Goal: Navigation & Orientation: Find specific page/section

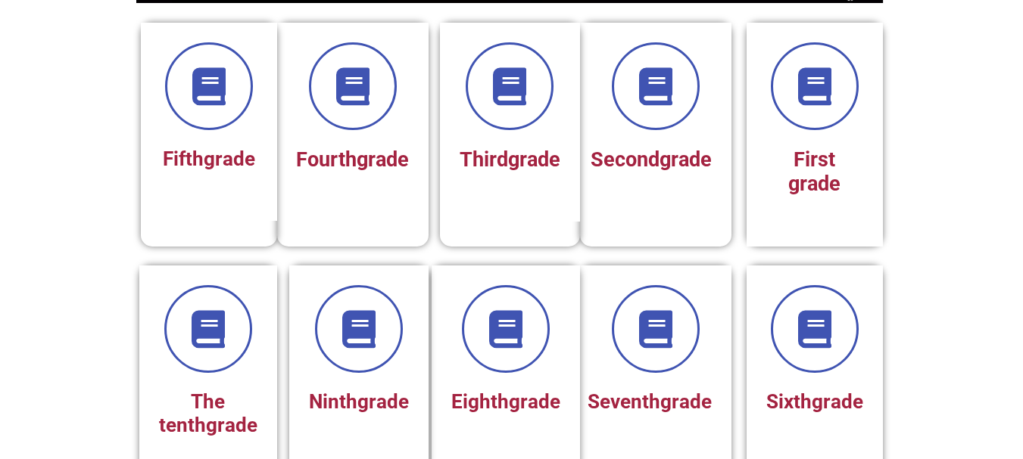
scroll to position [804, 0]
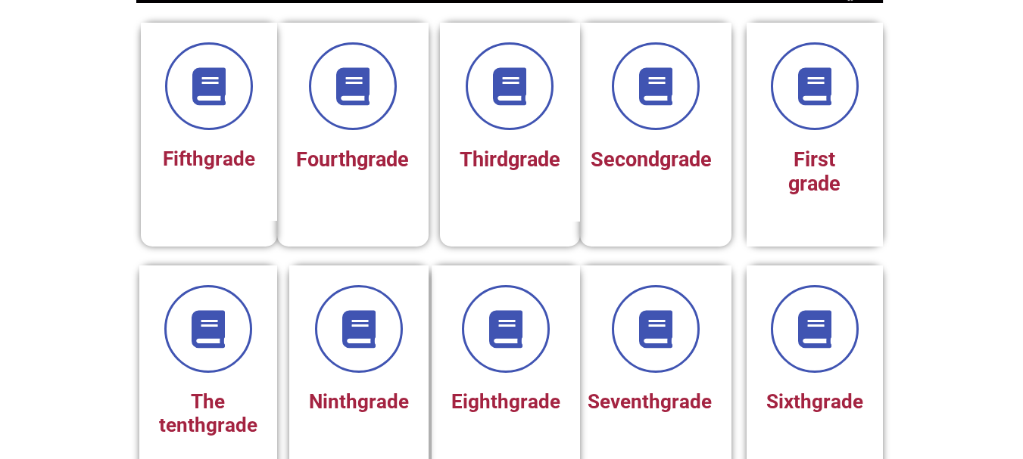
scroll to position [0, 0]
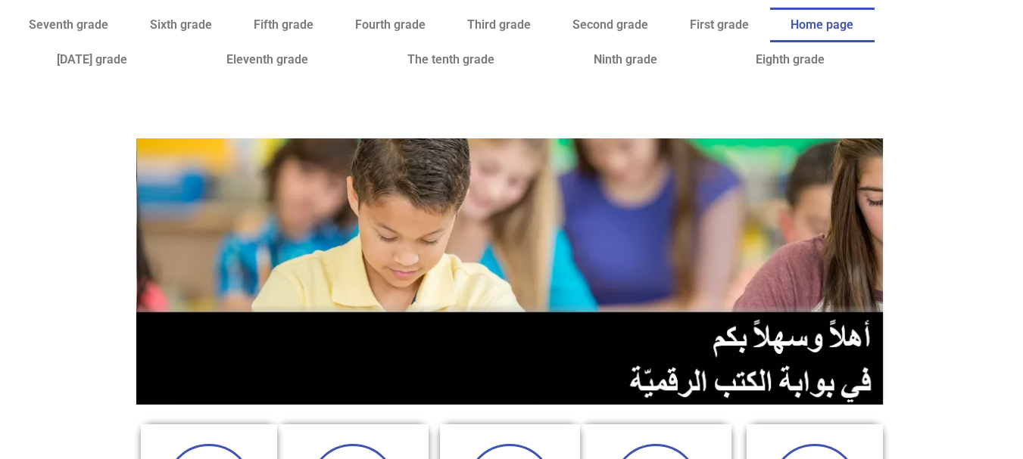
click at [811, 310] on img at bounding box center [511, 272] width 751 height 266
click at [809, 312] on img at bounding box center [511, 272] width 751 height 266
drag, startPoint x: 809, startPoint y: 312, endPoint x: 134, endPoint y: 170, distance: 689.8
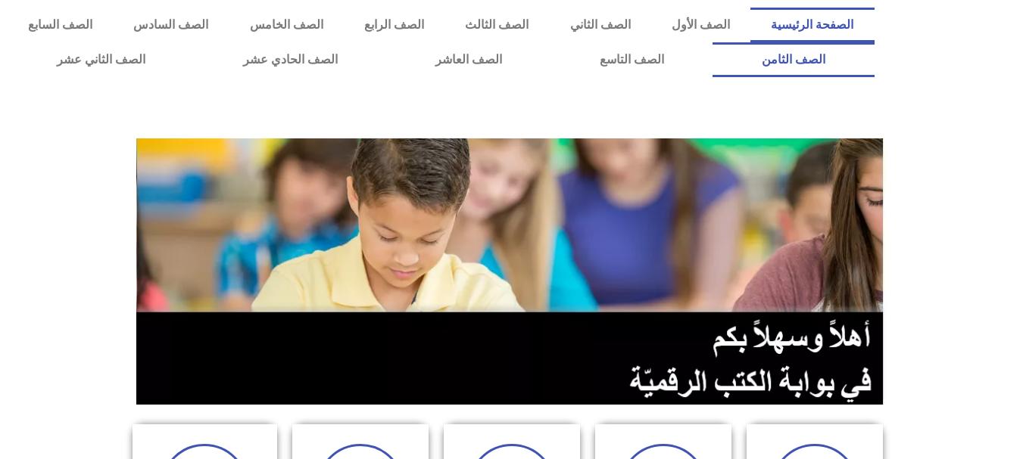
click at [712, 42] on link "الصف الثامن" at bounding box center [792, 59] width 161 height 35
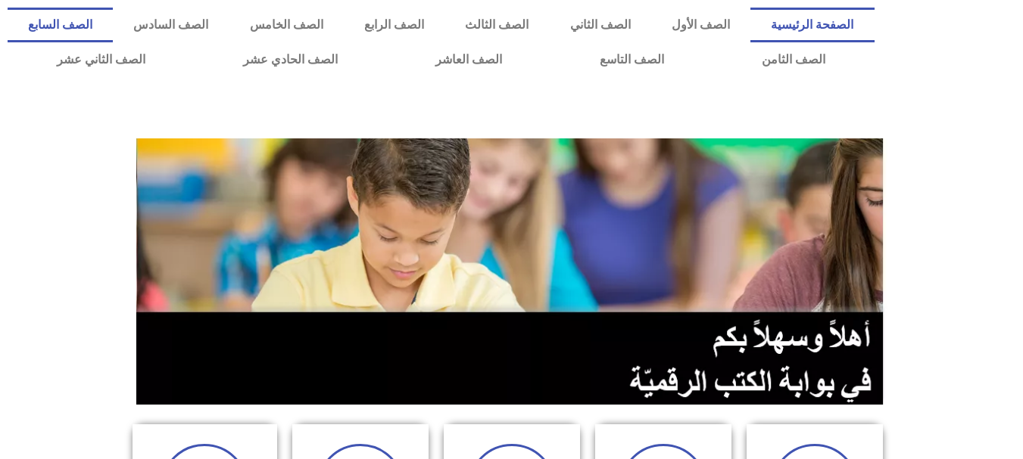
click at [113, 23] on link "الصف السابع" at bounding box center [60, 25] width 105 height 35
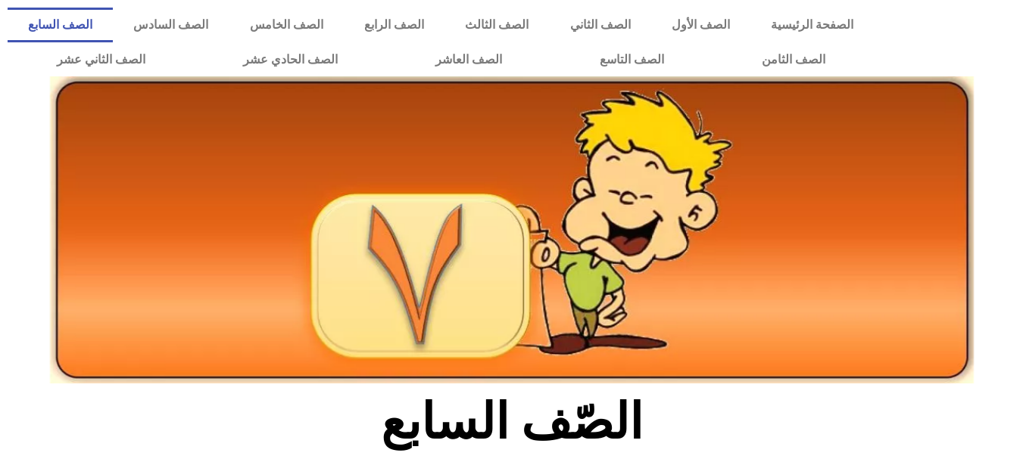
scroll to position [402, 0]
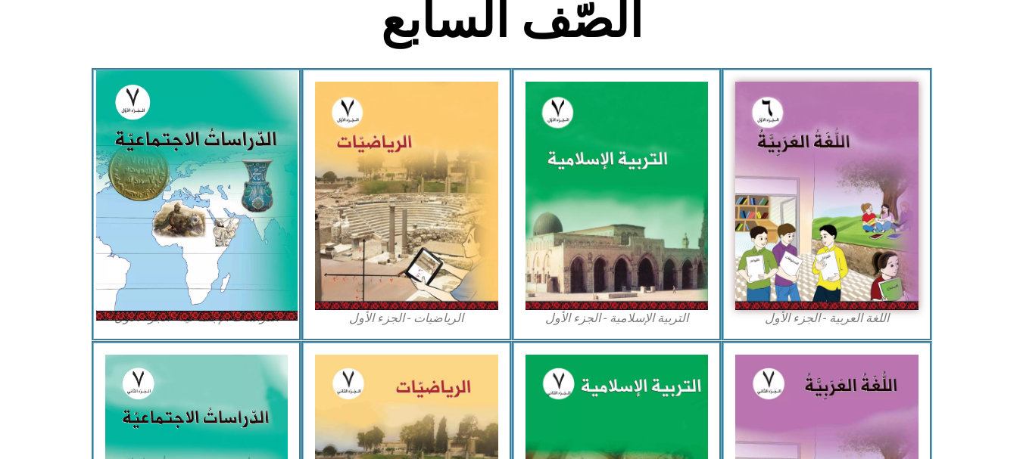
click at [163, 227] on img at bounding box center [195, 195] width 201 height 251
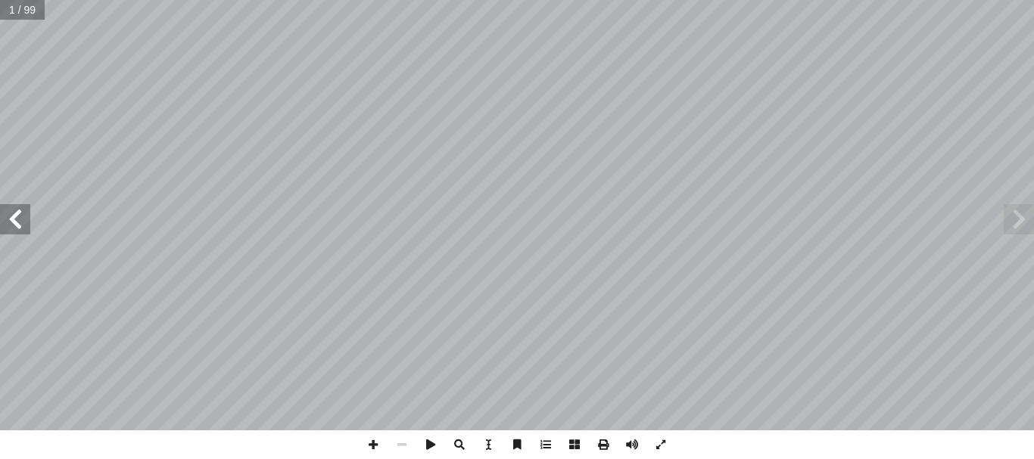
click at [1008, 219] on span at bounding box center [1019, 219] width 30 height 30
click at [13, 216] on span at bounding box center [15, 219] width 30 height 30
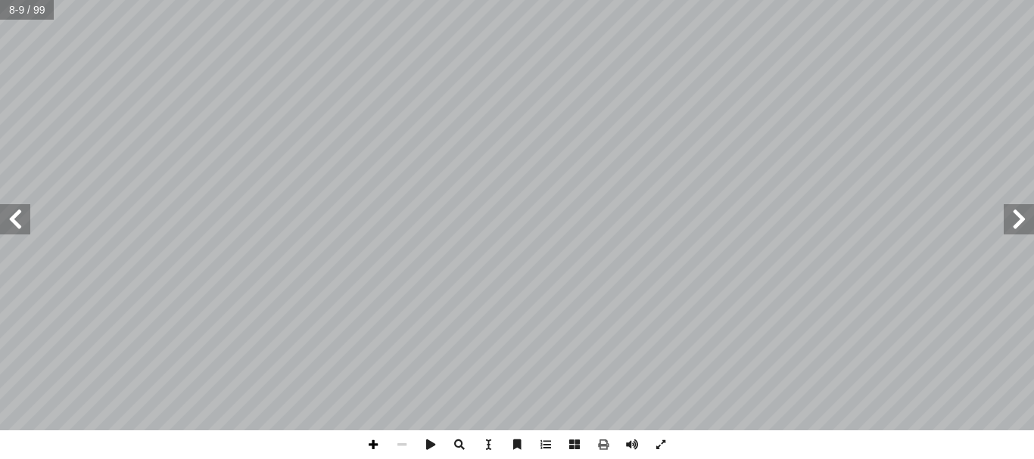
click at [372, 441] on span at bounding box center [373, 445] width 29 height 29
click at [399, 444] on span at bounding box center [402, 445] width 29 height 29
click at [1011, 226] on span at bounding box center [1019, 219] width 30 height 30
click at [1010, 218] on span at bounding box center [1019, 219] width 30 height 30
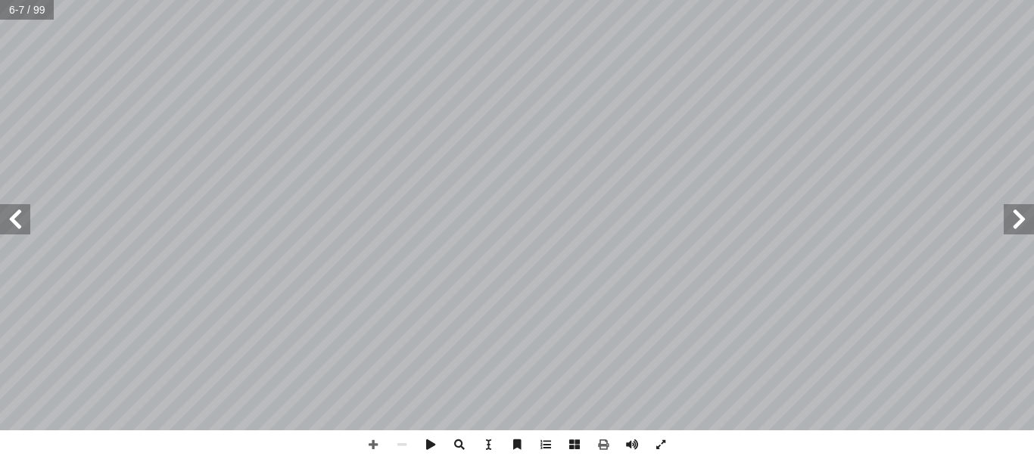
click at [16, 220] on span at bounding box center [15, 219] width 30 height 30
click at [368, 450] on span at bounding box center [373, 445] width 29 height 29
click at [370, 442] on span at bounding box center [373, 445] width 29 height 29
